Goal: Check status: Check status

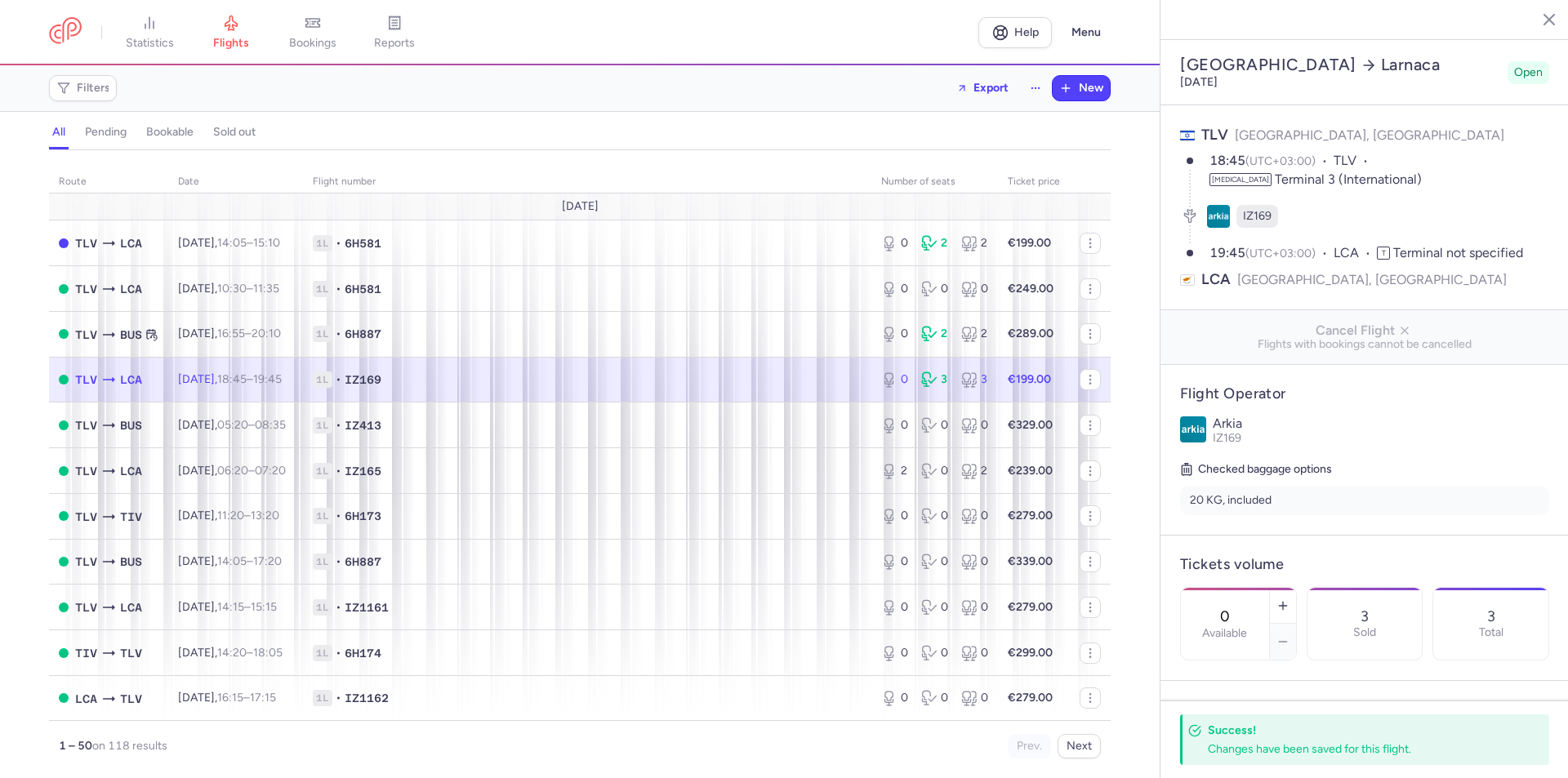
select select "hours"
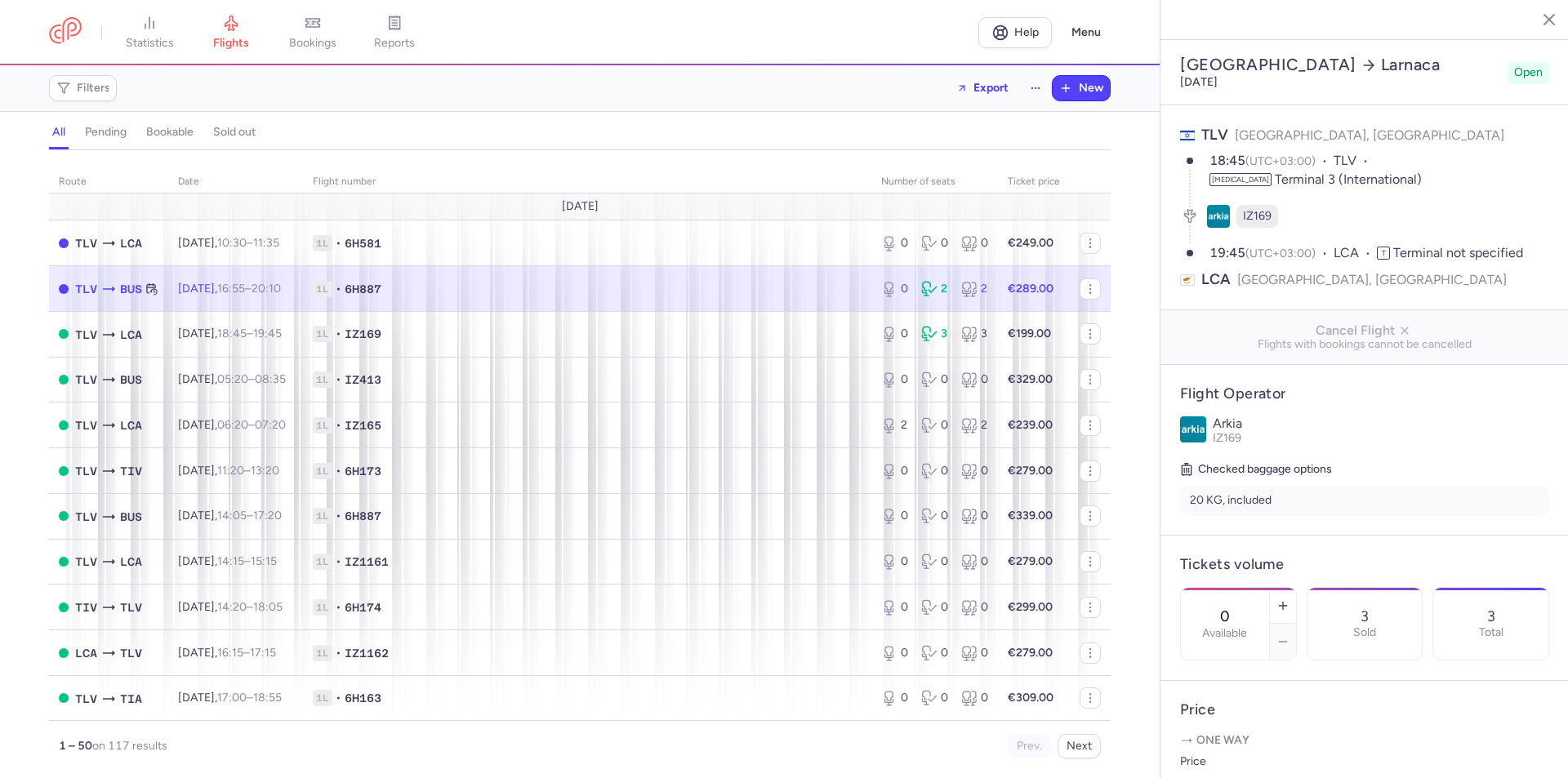
select select "hours"
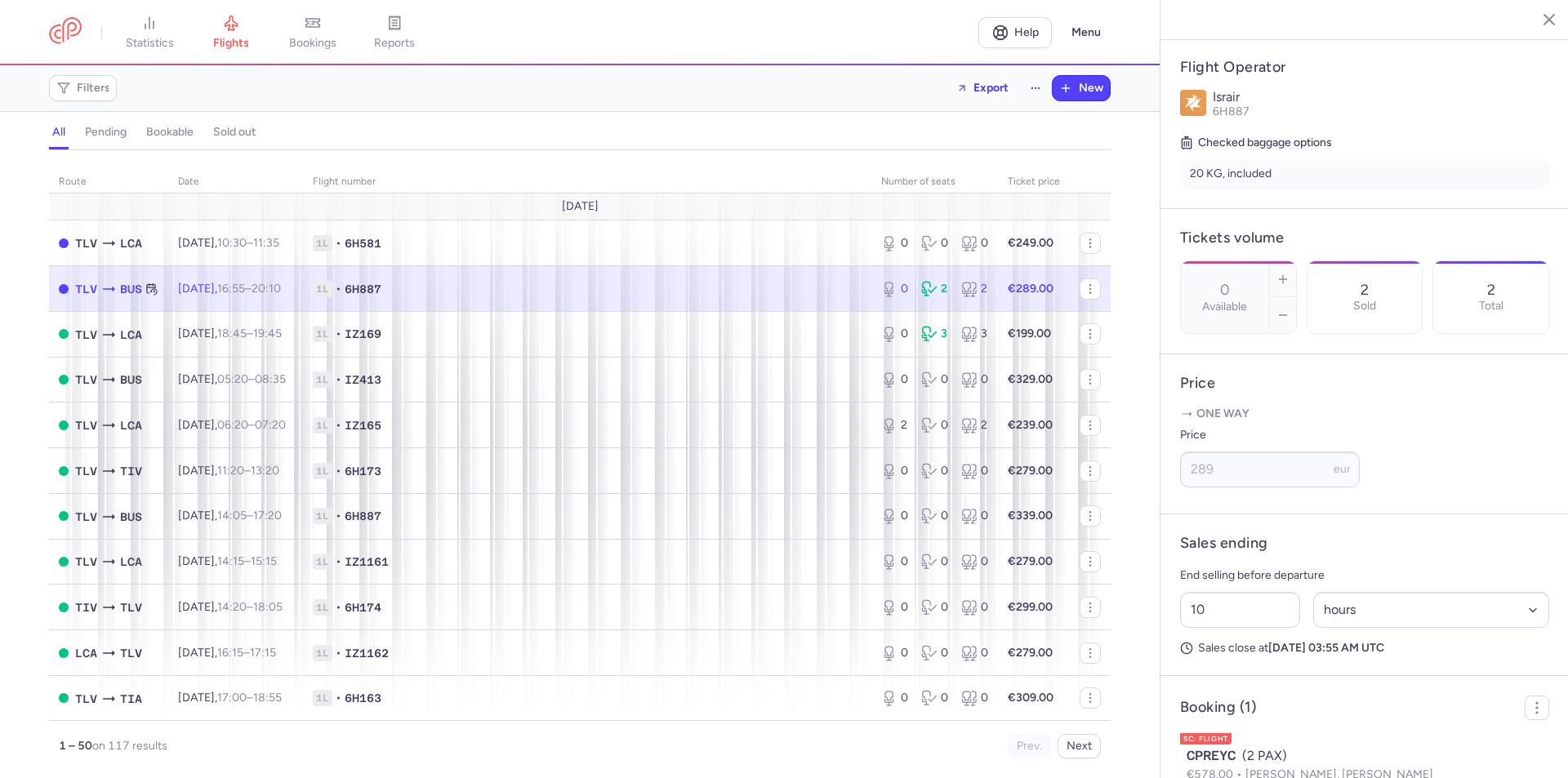
scroll to position [408, 0]
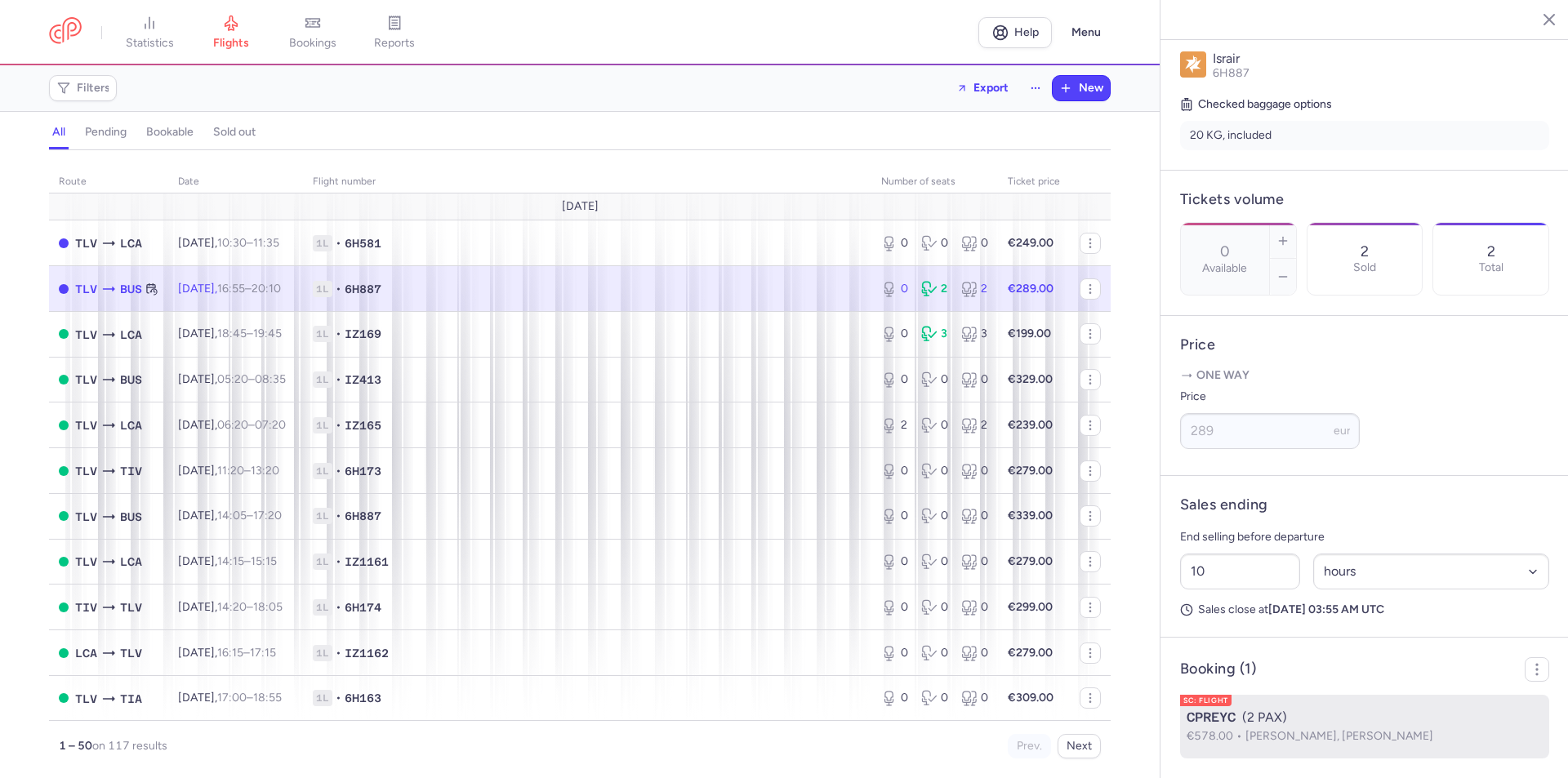
click at [1379, 729] on span "[PERSON_NAME], [PERSON_NAME]" at bounding box center [1339, 735] width 187 height 14
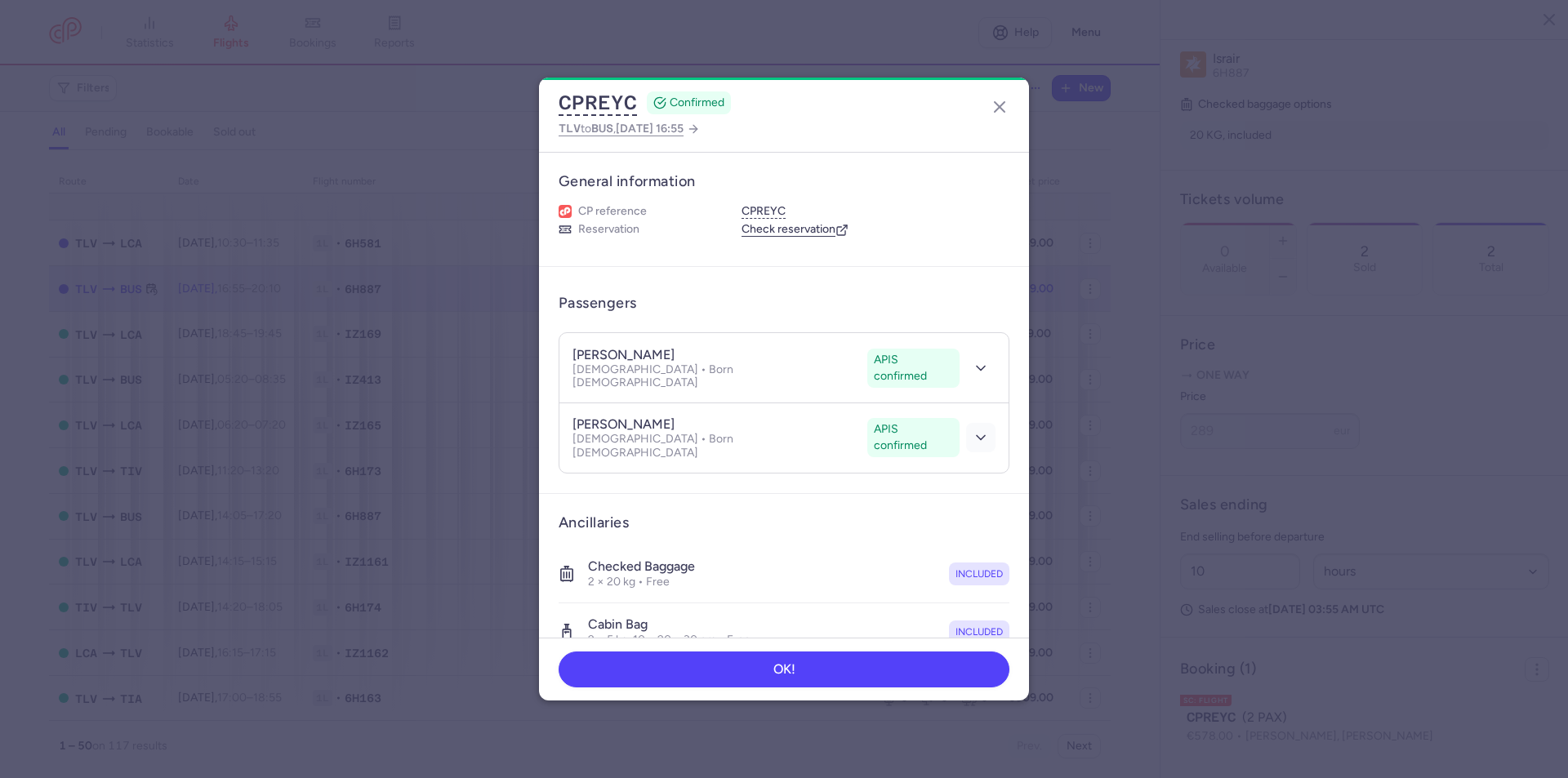
click at [972, 430] on icon "button" at bounding box center [981, 438] width 17 height 17
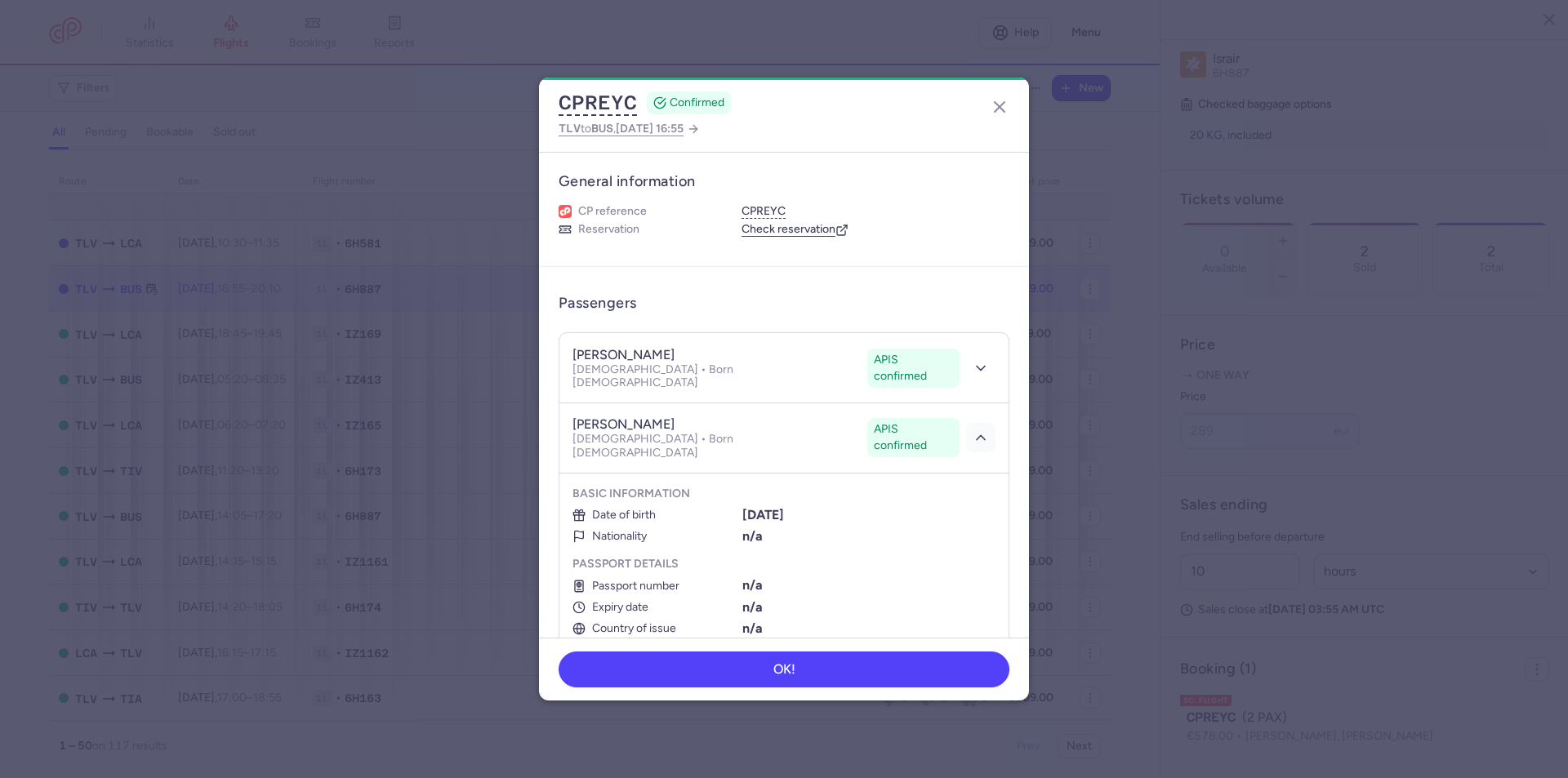
click at [972, 430] on icon "button" at bounding box center [981, 438] width 17 height 17
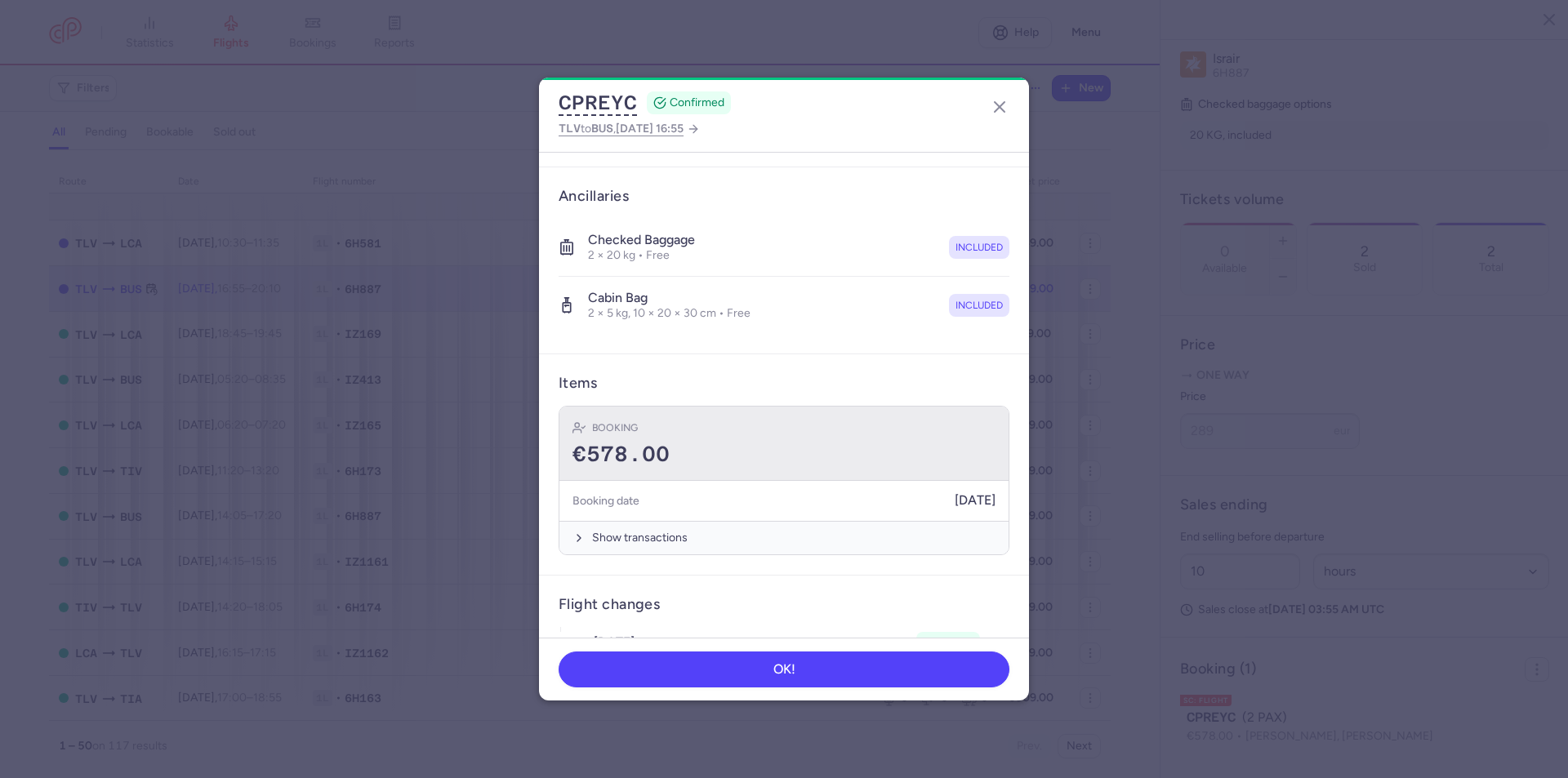
scroll to position [358, 0]
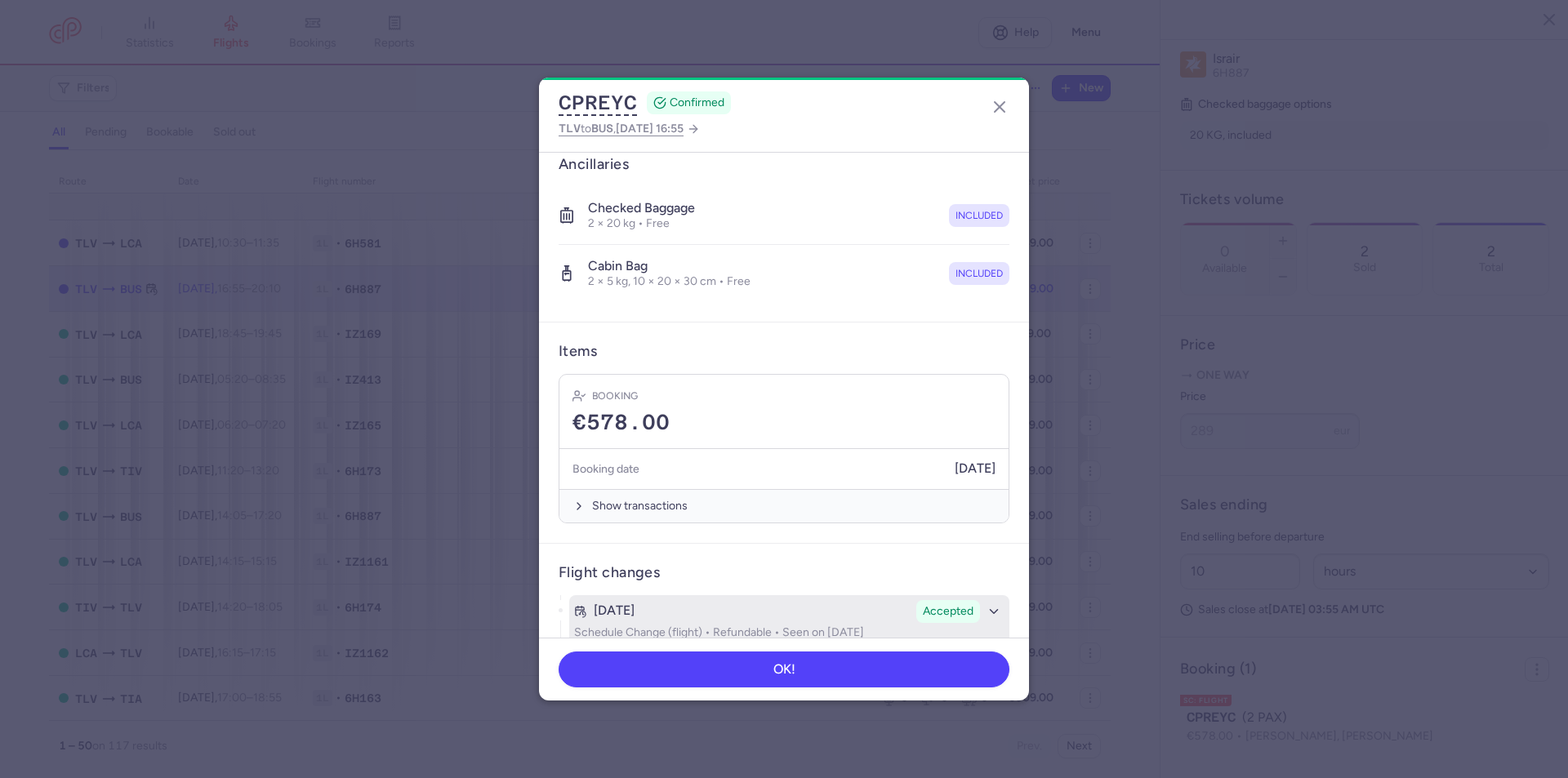
click at [986, 604] on icon "button" at bounding box center [994, 611] width 15 height 15
click at [994, 104] on icon "button" at bounding box center [998, 106] width 20 height 20
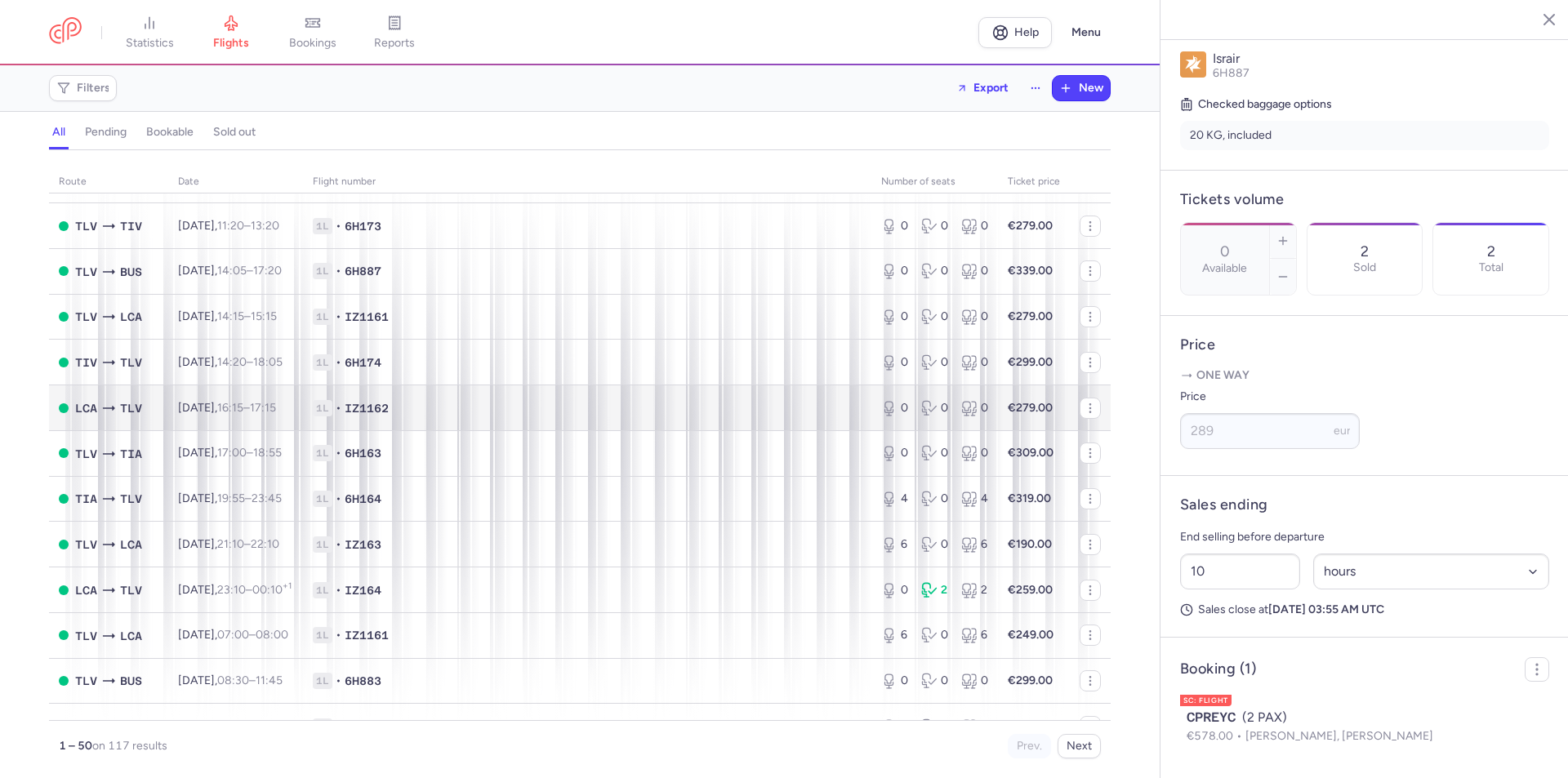
scroll to position [326, 0]
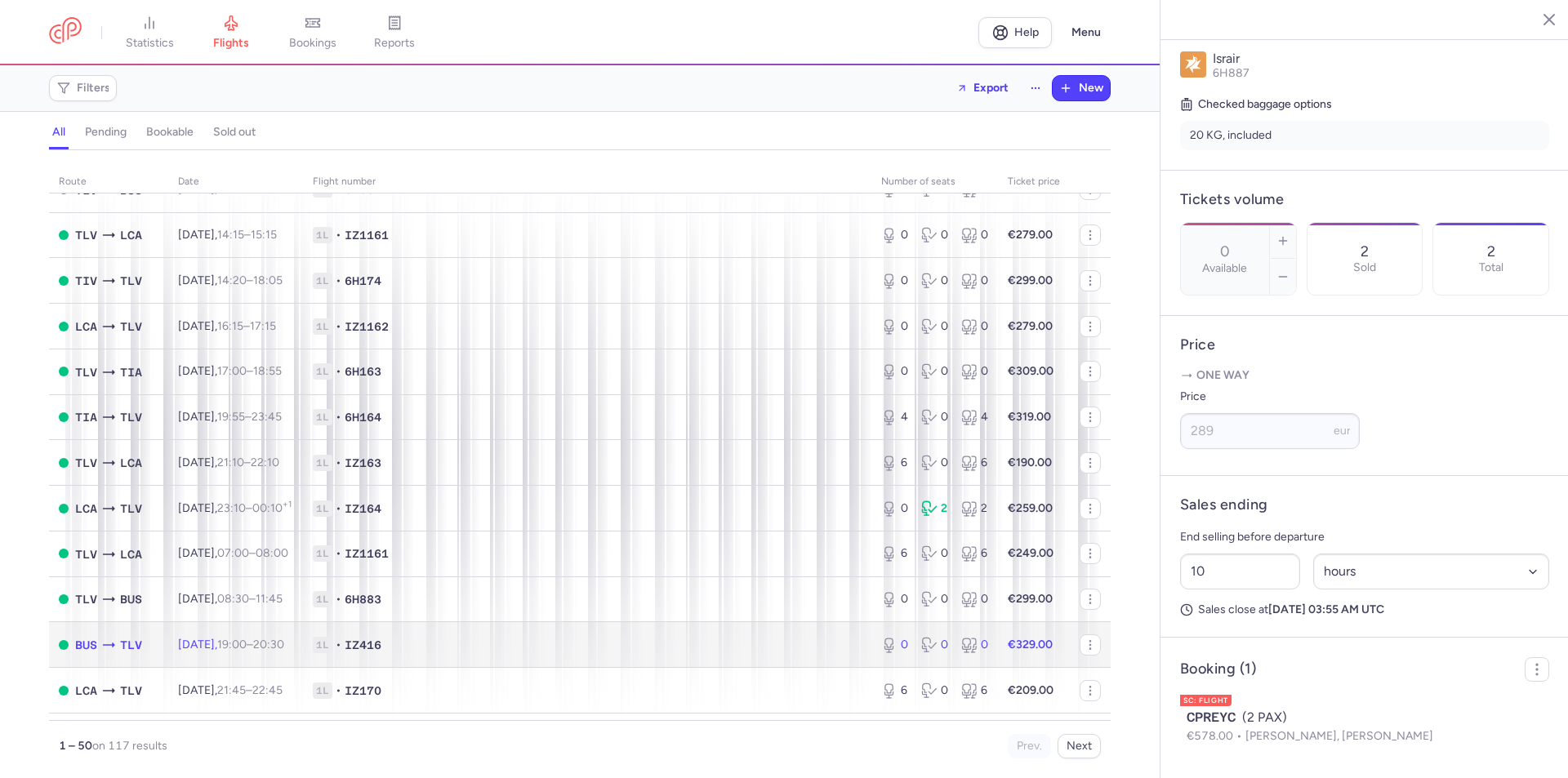
click at [303, 642] on td "Sat, 16 Aug, 19:00 – 20:30 +0" at bounding box center [235, 644] width 135 height 46
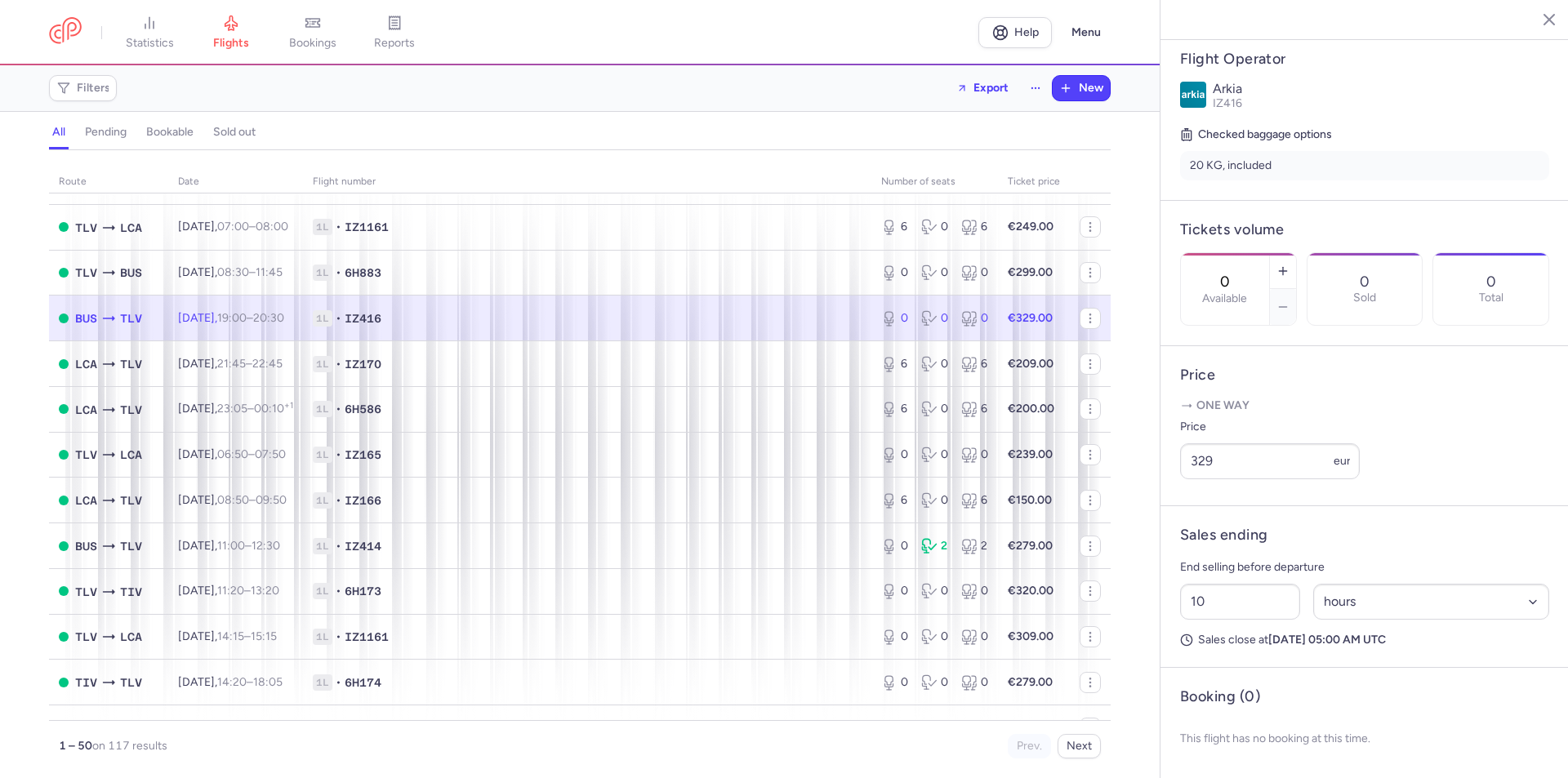
scroll to position [816, 0]
